Goal: Find contact information: Find contact information

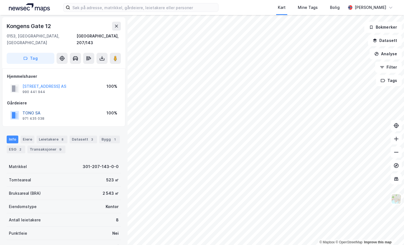
click at [0, 0] on button "TONO SA" at bounding box center [0, 0] width 0 height 0
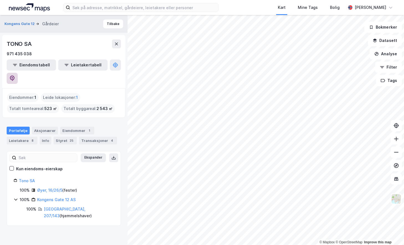
click at [18, 73] on button at bounding box center [12, 78] width 11 height 11
